Goal: Information Seeking & Learning: Learn about a topic

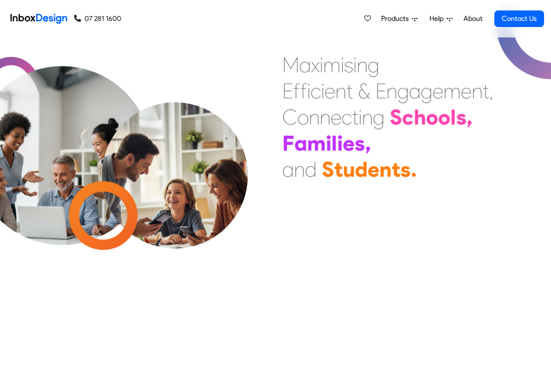
scroll to position [261, 0]
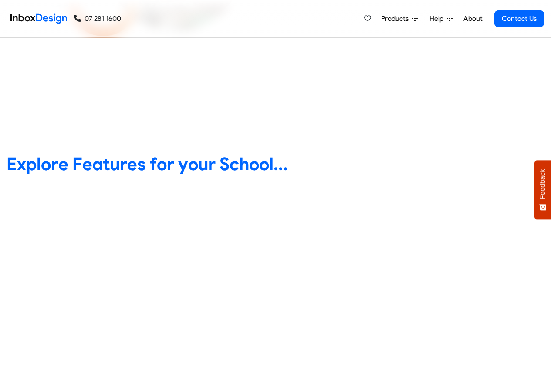
scroll to position [314, 0]
